Goal: Browse casually: Explore the website without a specific task or goal

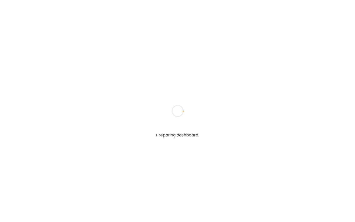
type input "**********"
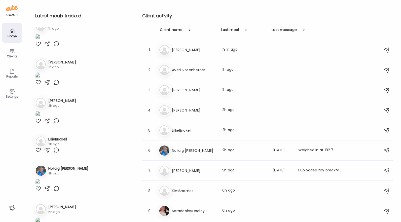
type input "**********"
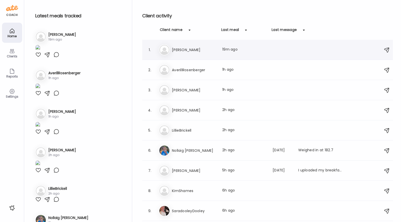
click at [198, 55] on div "1. Mo [PERSON_NAME] Last meal: 19m ago" at bounding box center [267, 50] width 251 height 20
click at [260, 50] on div "Last meal: 19m ago" at bounding box center [244, 50] width 44 height 6
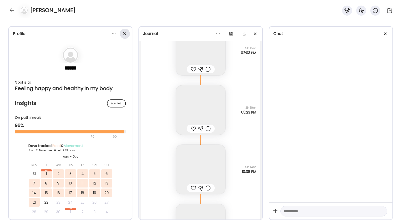
click at [126, 32] on div at bounding box center [125, 34] width 10 height 10
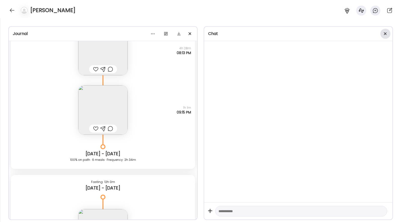
click at [355, 32] on div at bounding box center [385, 34] width 10 height 10
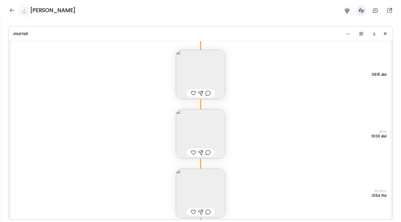
scroll to position [15525, 0]
click at [219, 78] on img at bounding box center [200, 73] width 49 height 49
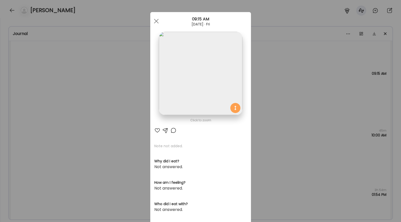
click at [273, 105] on div "Ate Coach Dashboard Wahoo! It’s official Take a moment to set up your Coach Pro…" at bounding box center [200, 111] width 401 height 222
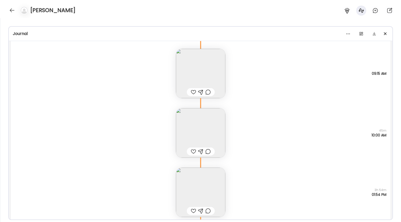
click at [219, 123] on img at bounding box center [200, 132] width 49 height 49
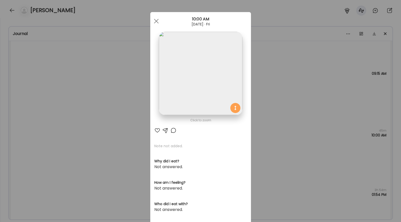
click at [215, 102] on img at bounding box center [200, 73] width 83 height 83
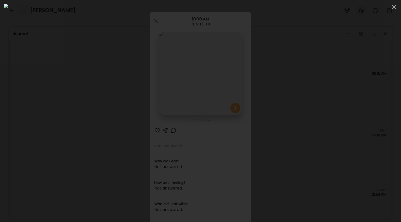
click at [329, 128] on div at bounding box center [200, 111] width 393 height 214
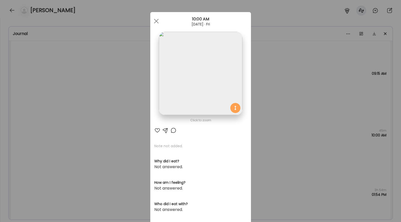
click at [314, 132] on div "Ate Coach Dashboard Wahoo! It’s official Take a moment to set up your Coach Pro…" at bounding box center [200, 111] width 401 height 222
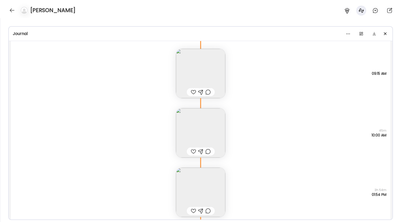
scroll to position [15561, 0]
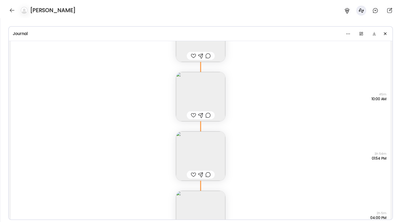
click at [198, 145] on img at bounding box center [200, 155] width 49 height 49
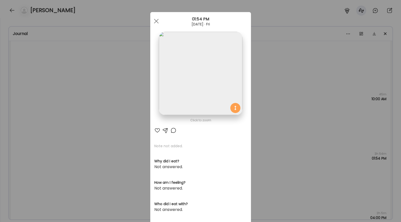
click at [203, 97] on img at bounding box center [200, 73] width 83 height 83
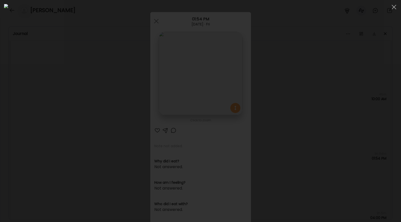
click at [339, 111] on div at bounding box center [200, 111] width 393 height 214
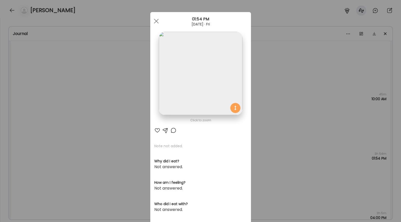
click at [305, 137] on div "Ate Coach Dashboard Wahoo! It’s official Take a moment to set up your Coach Pro…" at bounding box center [200, 111] width 401 height 222
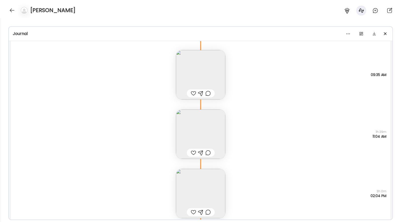
scroll to position [16095, 0]
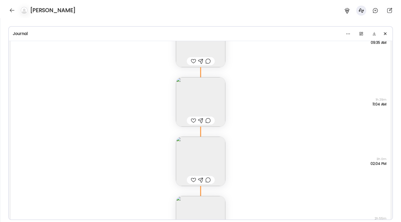
click at [217, 156] on img at bounding box center [200, 161] width 49 height 49
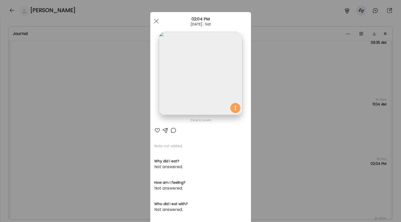
click at [211, 94] on img at bounding box center [200, 73] width 83 height 83
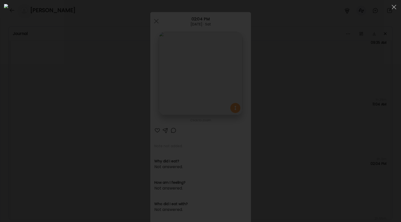
click at [352, 151] on div at bounding box center [200, 111] width 393 height 214
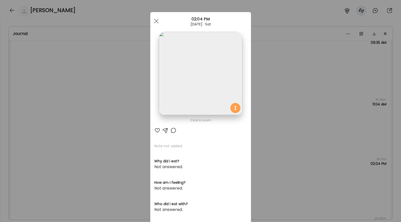
click at [324, 158] on div "Ate Coach Dashboard Wahoo! It’s official Take a moment to set up your Coach Pro…" at bounding box center [200, 111] width 401 height 222
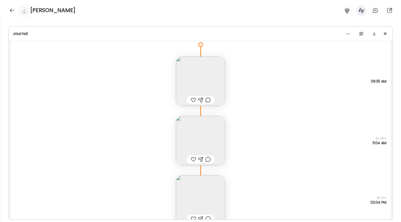
scroll to position [16048, 0]
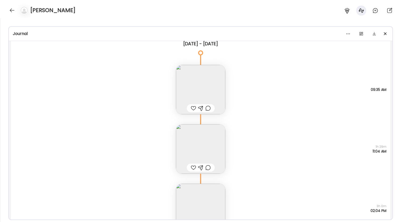
click at [203, 84] on img at bounding box center [200, 89] width 49 height 49
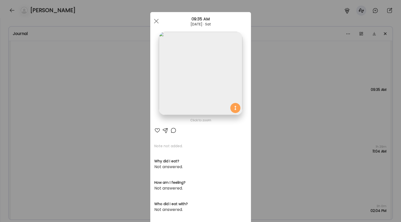
click at [211, 86] on img at bounding box center [200, 73] width 83 height 83
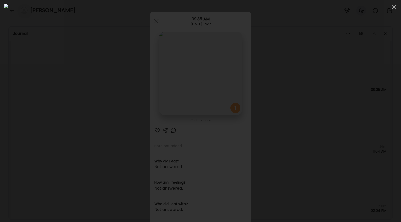
click at [352, 87] on div at bounding box center [200, 111] width 393 height 214
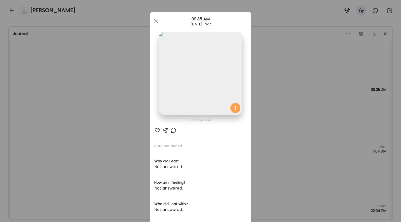
click at [321, 100] on div "Ate Coach Dashboard Wahoo! It’s official Take a moment to set up your Coach Pro…" at bounding box center [200, 111] width 401 height 222
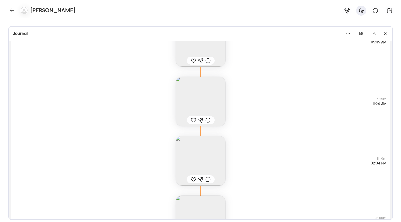
scroll to position [16115, 0]
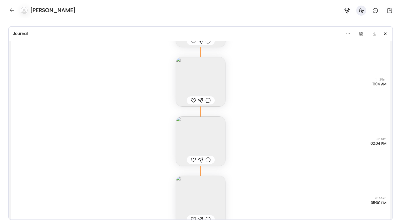
click at [208, 135] on img at bounding box center [200, 140] width 49 height 49
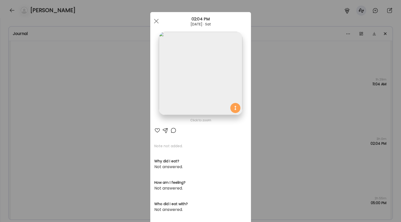
click at [192, 88] on img at bounding box center [200, 73] width 83 height 83
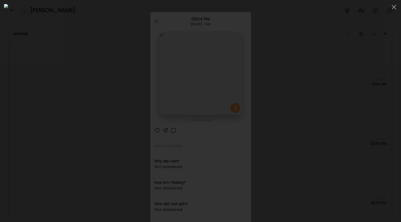
click at [333, 100] on div at bounding box center [200, 111] width 393 height 214
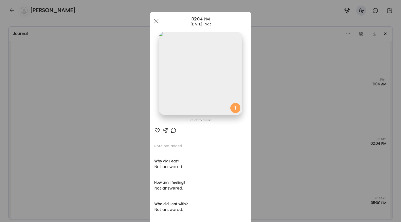
click at [316, 132] on div "Ate Coach Dashboard Wahoo! It’s official Take a moment to set up your Coach Pro…" at bounding box center [200, 111] width 401 height 222
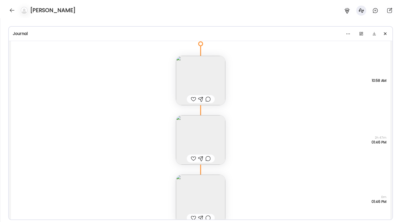
scroll to position [16538, 0]
click at [222, 79] on img at bounding box center [200, 79] width 49 height 49
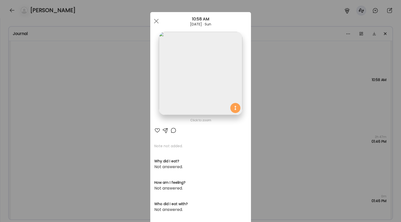
click at [236, 77] on img at bounding box center [200, 73] width 83 height 83
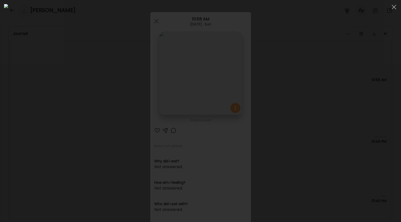
click at [342, 91] on div at bounding box center [200, 111] width 393 height 214
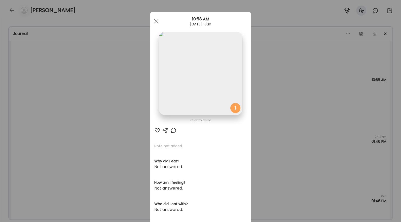
click at [338, 88] on div "Ate Coach Dashboard Wahoo! It’s official Take a moment to set up your Coach Pro…" at bounding box center [200, 111] width 401 height 222
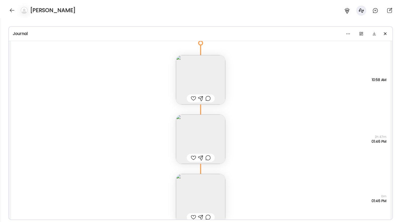
click at [216, 134] on img at bounding box center [200, 138] width 49 height 49
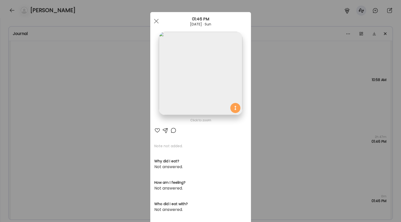
click at [239, 89] on img at bounding box center [200, 73] width 83 height 83
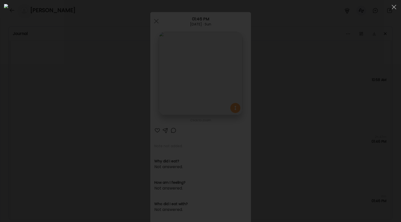
click at [325, 95] on div at bounding box center [200, 111] width 393 height 214
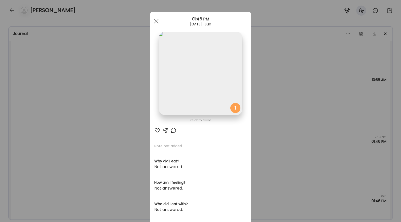
click at [235, 86] on img at bounding box center [200, 73] width 83 height 83
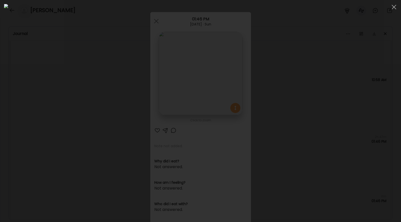
click at [336, 99] on div at bounding box center [200, 111] width 393 height 214
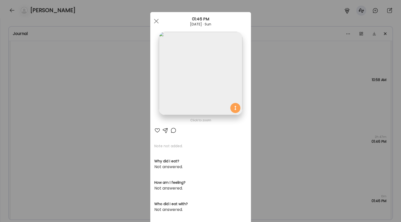
click at [332, 98] on div "Ate Coach Dashboard Wahoo! It’s official Take a moment to set up your Coach Pro…" at bounding box center [200, 111] width 401 height 222
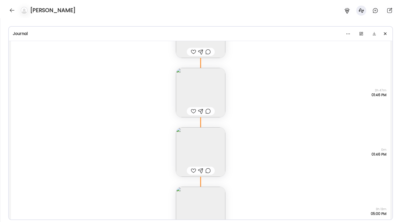
scroll to position [16585, 0]
click at [226, 151] on div "Note not added Questions not answered 0m 01:46 PM" at bounding box center [200, 145] width 379 height 59
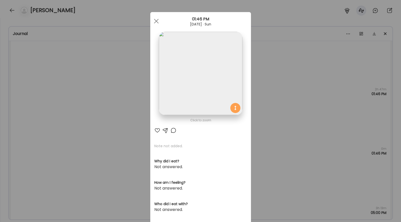
click at [239, 73] on img at bounding box center [200, 73] width 83 height 83
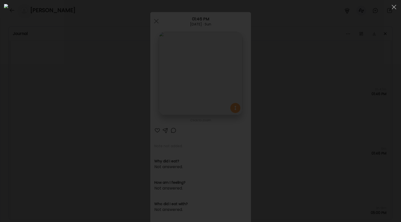
click at [355, 120] on div at bounding box center [200, 111] width 393 height 214
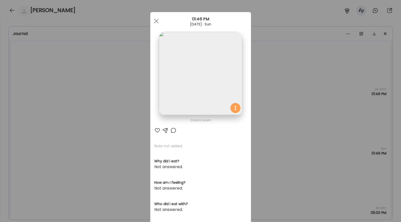
click at [355, 111] on div "Ate Coach Dashboard Wahoo! It’s official Take a moment to set up your Coach Pro…" at bounding box center [200, 111] width 401 height 222
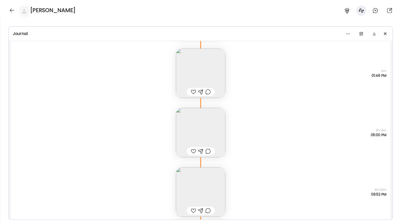
scroll to position [16664, 0]
click at [204, 128] on img at bounding box center [200, 131] width 49 height 49
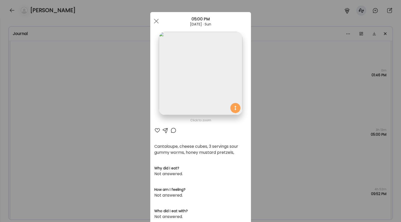
click at [223, 77] on img at bounding box center [200, 73] width 83 height 83
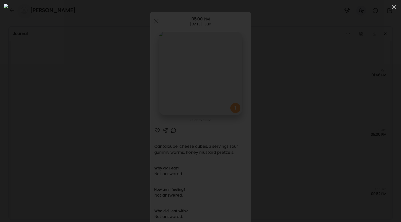
click at [318, 98] on div at bounding box center [200, 111] width 393 height 214
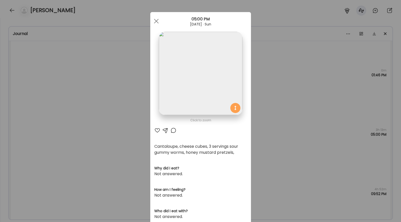
click at [301, 117] on div "Ate Coach Dashboard Wahoo! It’s official Take a moment to set up your Coach Pro…" at bounding box center [200, 111] width 401 height 222
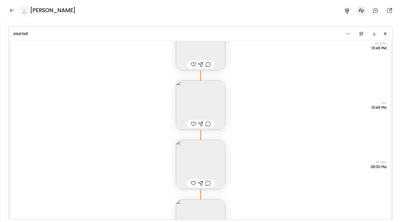
scroll to position [16632, 0]
click at [207, 168] on img at bounding box center [200, 163] width 49 height 49
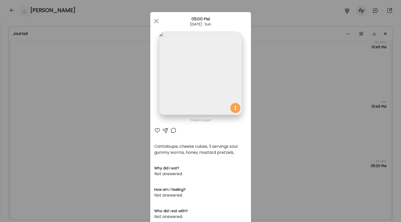
click at [306, 133] on div "Ate Coach Dashboard Wahoo! It’s official Take a moment to set up your Coach Pro…" at bounding box center [200, 111] width 401 height 222
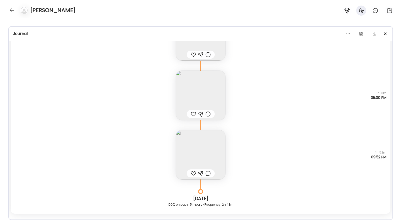
scroll to position [16703, 0]
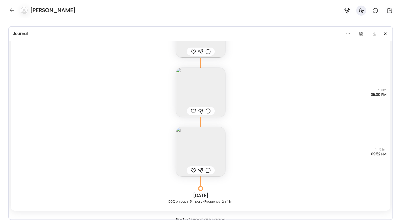
click at [216, 147] on img at bounding box center [200, 151] width 49 height 49
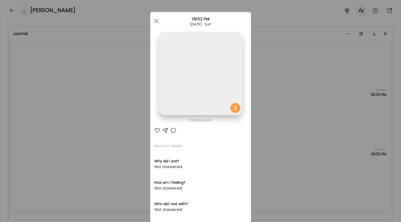
click at [205, 100] on img at bounding box center [200, 73] width 83 height 83
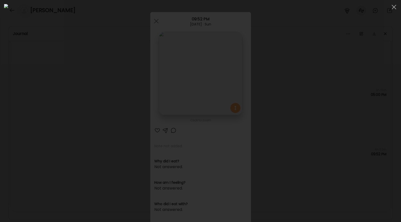
click at [329, 102] on div at bounding box center [200, 111] width 393 height 214
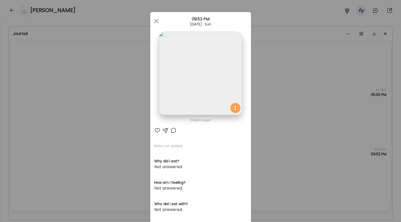
click at [313, 133] on div "Ate Coach Dashboard Wahoo! It’s official Take a moment to set up your Coach Pro…" at bounding box center [200, 111] width 401 height 222
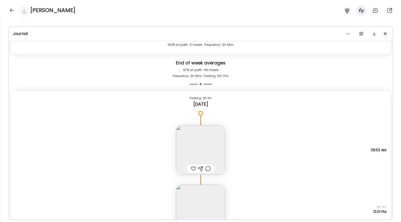
scroll to position [16881, 0]
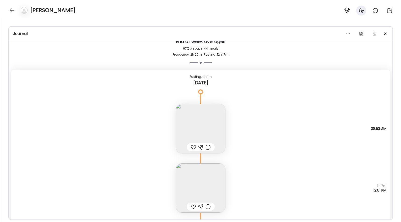
click at [206, 114] on img at bounding box center [200, 128] width 49 height 49
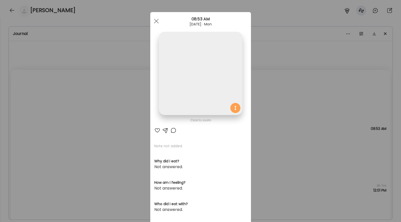
click at [214, 68] on img at bounding box center [200, 73] width 83 height 83
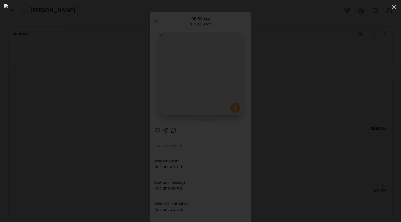
click at [335, 128] on div at bounding box center [200, 111] width 393 height 214
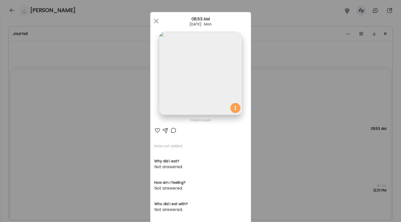
scroll to position [44, 0]
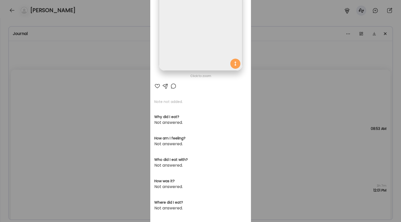
click at [276, 152] on div "Ate Coach Dashboard Wahoo! It’s official Take a moment to set up your Coach Pro…" at bounding box center [200, 111] width 401 height 222
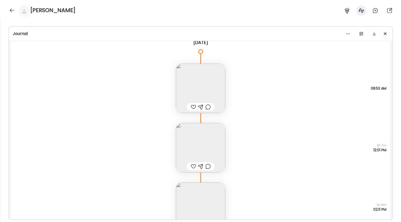
scroll to position [16928, 0]
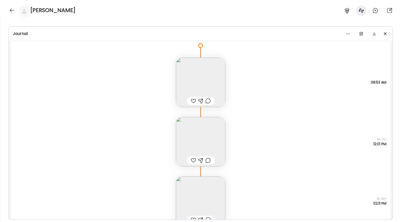
click at [213, 144] on img at bounding box center [200, 141] width 49 height 49
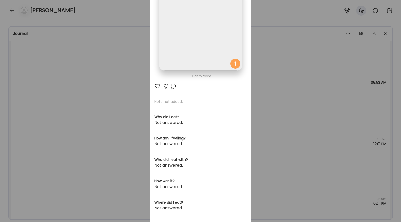
click at [216, 62] on img at bounding box center [200, 28] width 83 height 83
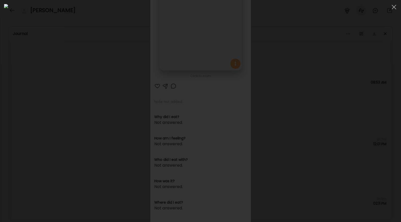
click at [345, 116] on div at bounding box center [200, 111] width 393 height 214
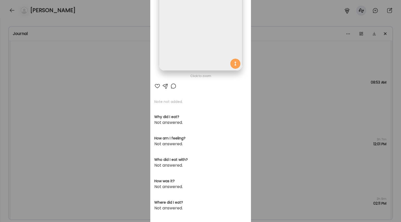
click at [316, 126] on div "Ate Coach Dashboard Wahoo! It’s official Take a moment to set up your Coach Pro…" at bounding box center [200, 111] width 401 height 222
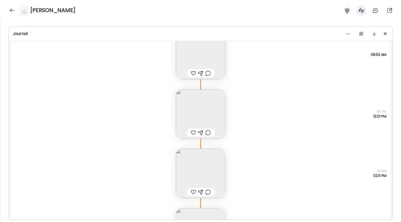
scroll to position [16984, 0]
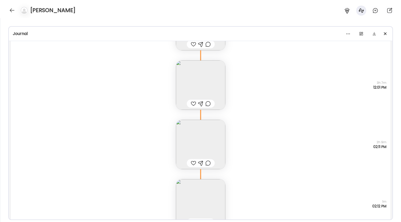
click at [213, 138] on img at bounding box center [200, 144] width 49 height 49
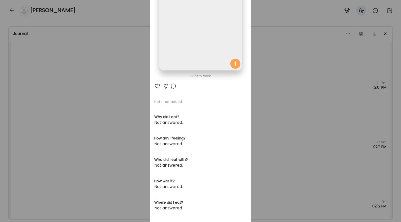
click at [205, 59] on img at bounding box center [200, 28] width 83 height 83
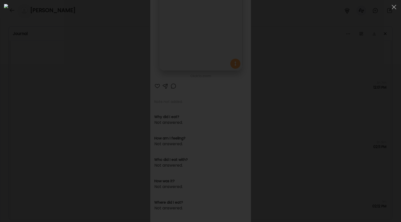
click at [319, 116] on div at bounding box center [200, 111] width 393 height 214
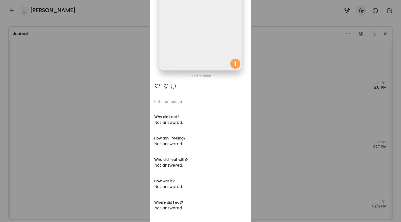
click at [314, 110] on div "Ate Coach Dashboard Wahoo! It’s official Take a moment to set up your Coach Pro…" at bounding box center [200, 111] width 401 height 222
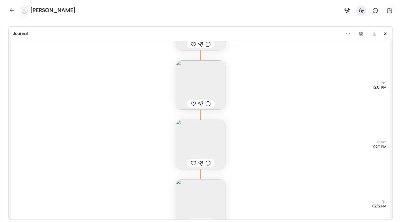
scroll to position [17036, 0]
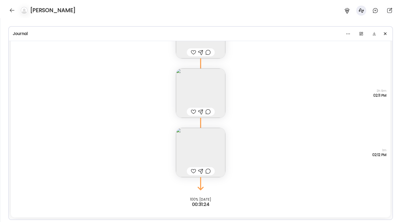
click at [221, 144] on img at bounding box center [200, 152] width 49 height 49
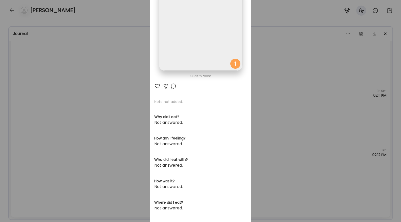
click at [223, 57] on img at bounding box center [200, 28] width 83 height 83
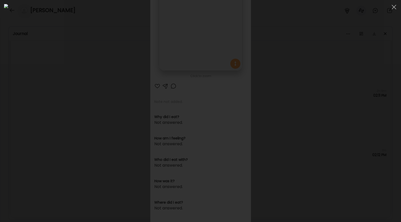
click at [355, 111] on div at bounding box center [200, 111] width 393 height 214
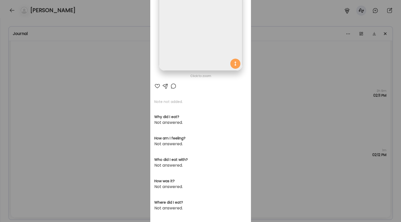
click at [305, 122] on div "Ate Coach Dashboard Wahoo! It’s official Take a moment to set up your Coach Pro…" at bounding box center [200, 111] width 401 height 222
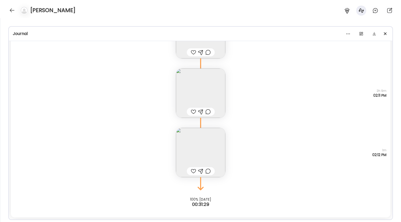
click at [223, 146] on img at bounding box center [200, 152] width 49 height 49
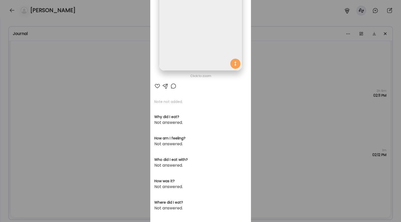
click at [202, 58] on img at bounding box center [200, 28] width 83 height 83
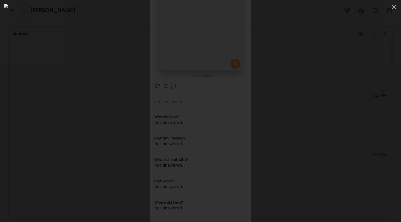
click at [344, 105] on div at bounding box center [200, 111] width 393 height 214
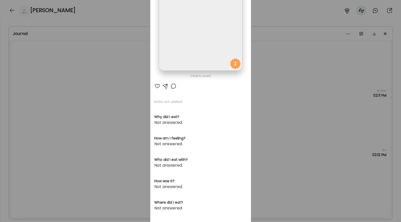
click at [325, 106] on div "Ate Coach Dashboard Wahoo! It’s official Take a moment to set up your Coach Pro…" at bounding box center [200, 111] width 401 height 222
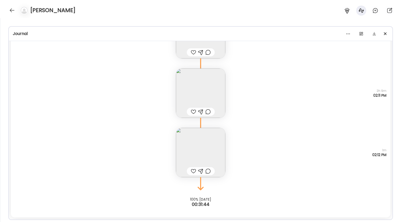
click at [211, 143] on img at bounding box center [200, 152] width 49 height 49
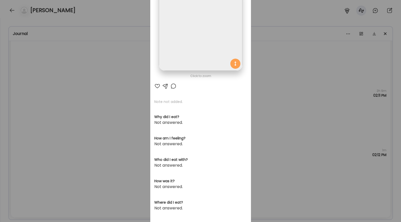
click at [202, 65] on img at bounding box center [200, 28] width 83 height 83
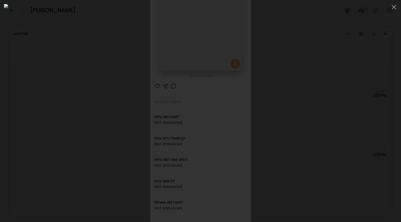
click at [75, 129] on div at bounding box center [200, 111] width 393 height 214
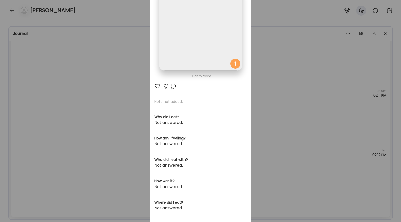
click at [102, 124] on div "Ate Coach Dashboard Wahoo! It’s official Take a moment to set up your Coach Pro…" at bounding box center [200, 111] width 401 height 222
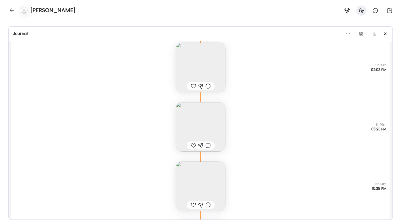
scroll to position [13820, 0]
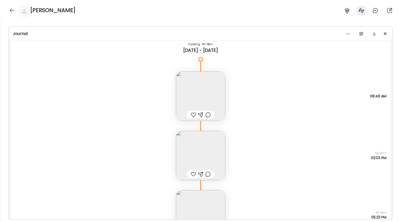
click at [213, 155] on img at bounding box center [200, 155] width 49 height 49
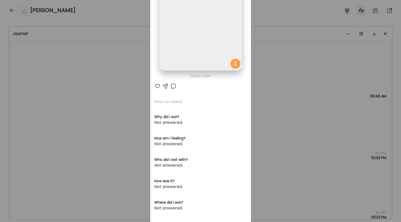
click at [197, 35] on img at bounding box center [200, 28] width 83 height 83
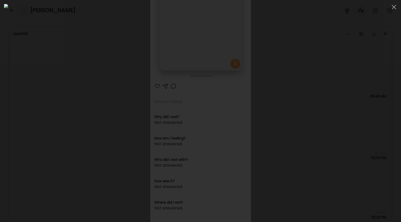
click at [335, 119] on div at bounding box center [200, 111] width 393 height 214
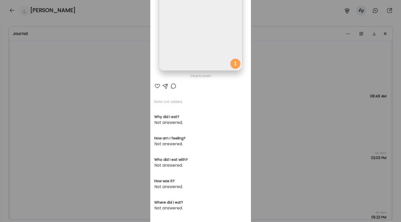
click at [298, 117] on div "Ate Coach Dashboard Wahoo! It’s official Take a moment to set up your Coach Pro…" at bounding box center [200, 111] width 401 height 222
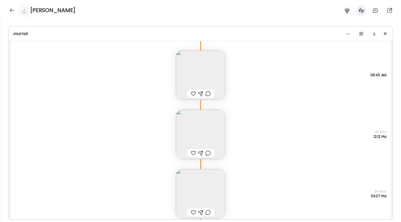
scroll to position [13121, 0]
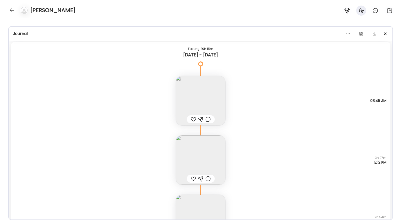
click at [208, 145] on img at bounding box center [200, 159] width 49 height 49
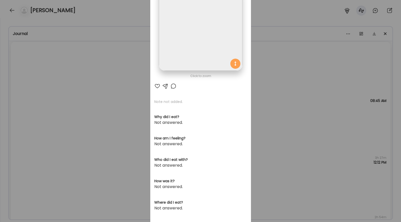
click at [274, 98] on div "Ate Coach Dashboard Wahoo! It’s official Take a moment to set up your Coach Pro…" at bounding box center [200, 111] width 401 height 222
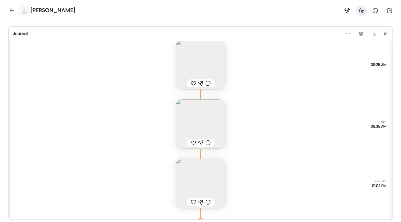
scroll to position [12607, 0]
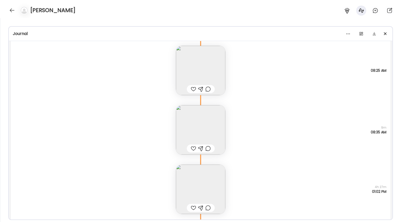
click at [210, 136] on img at bounding box center [200, 129] width 49 height 49
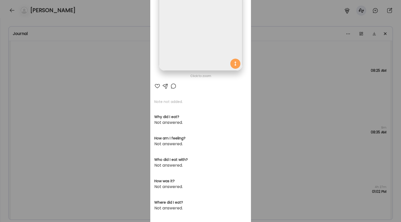
click at [278, 82] on div "Ate Coach Dashboard Wahoo! It’s official Take a moment to set up your Coach Pro…" at bounding box center [200, 111] width 401 height 222
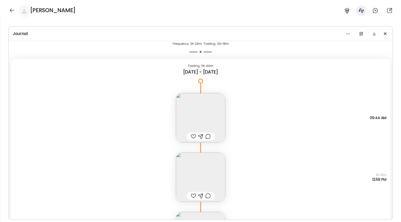
scroll to position [11584, 0]
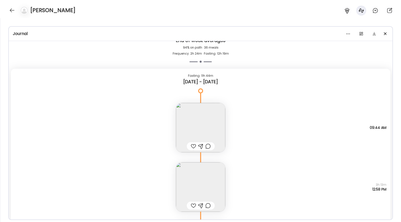
click at [214, 184] on img at bounding box center [200, 186] width 49 height 49
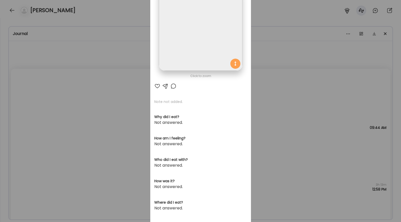
click at [193, 68] on img at bounding box center [200, 28] width 83 height 83
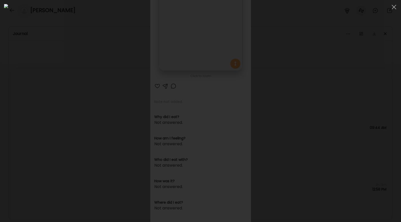
click at [348, 131] on div at bounding box center [200, 111] width 393 height 214
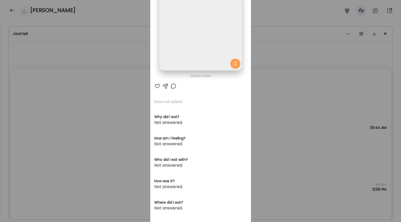
click at [287, 138] on div "Ate Coach Dashboard Wahoo! It’s official Take a moment to set up your Coach Pro…" at bounding box center [200, 111] width 401 height 222
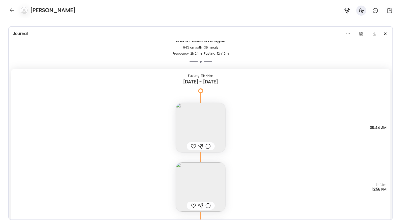
click at [213, 126] on img at bounding box center [200, 127] width 49 height 49
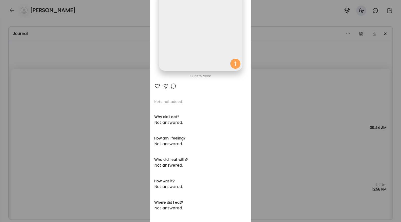
click at [185, 53] on img at bounding box center [200, 28] width 83 height 83
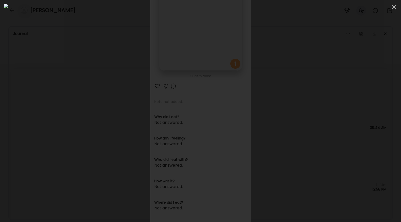
click at [323, 85] on div at bounding box center [200, 111] width 393 height 214
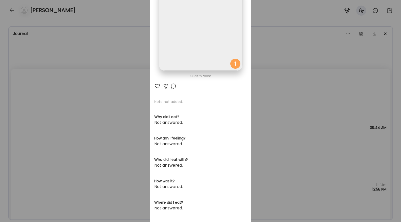
click at [264, 145] on div "Ate Coach Dashboard Wahoo! It’s official Take a moment to set up your Coach Pro…" at bounding box center [200, 111] width 401 height 222
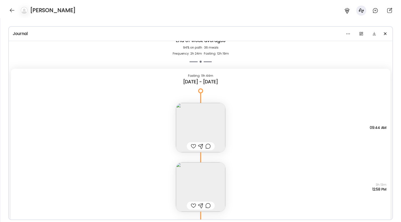
click at [206, 177] on img at bounding box center [200, 186] width 49 height 49
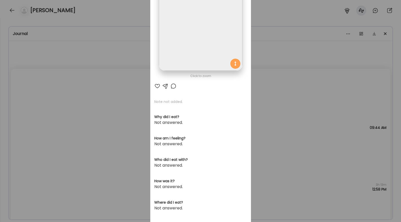
click at [213, 63] on img at bounding box center [200, 28] width 83 height 83
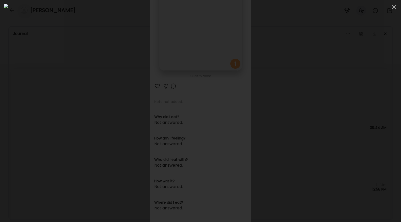
click at [349, 109] on div at bounding box center [200, 111] width 393 height 214
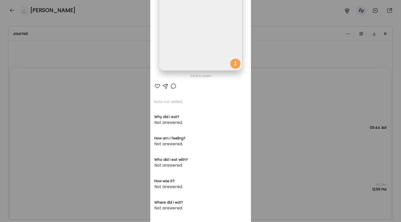
click at [283, 111] on div "Ate Coach Dashboard Wahoo! It’s official Take a moment to set up your Coach Pro…" at bounding box center [200, 111] width 401 height 222
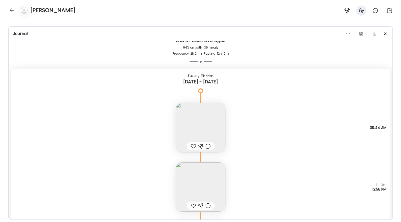
click at [208, 123] on img at bounding box center [200, 127] width 49 height 49
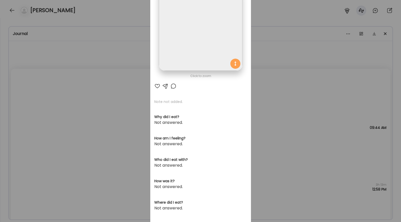
click at [208, 59] on img at bounding box center [200, 28] width 83 height 83
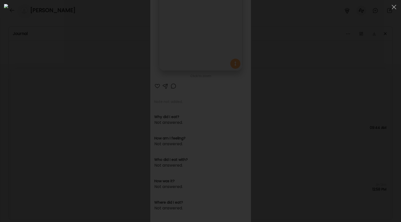
click at [330, 109] on div at bounding box center [200, 111] width 393 height 214
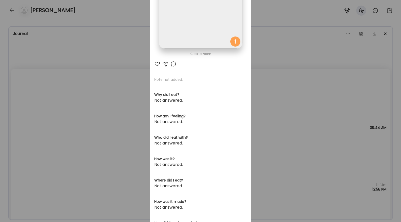
scroll to position [71, 0]
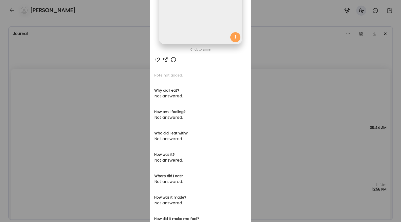
click at [301, 138] on div "Ate Coach Dashboard Wahoo! It’s official Take a moment to set up your Coach Pro…" at bounding box center [200, 111] width 401 height 222
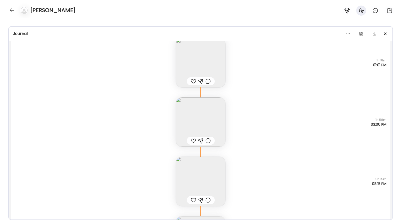
scroll to position [11228, 0]
